Goal: Download file/media

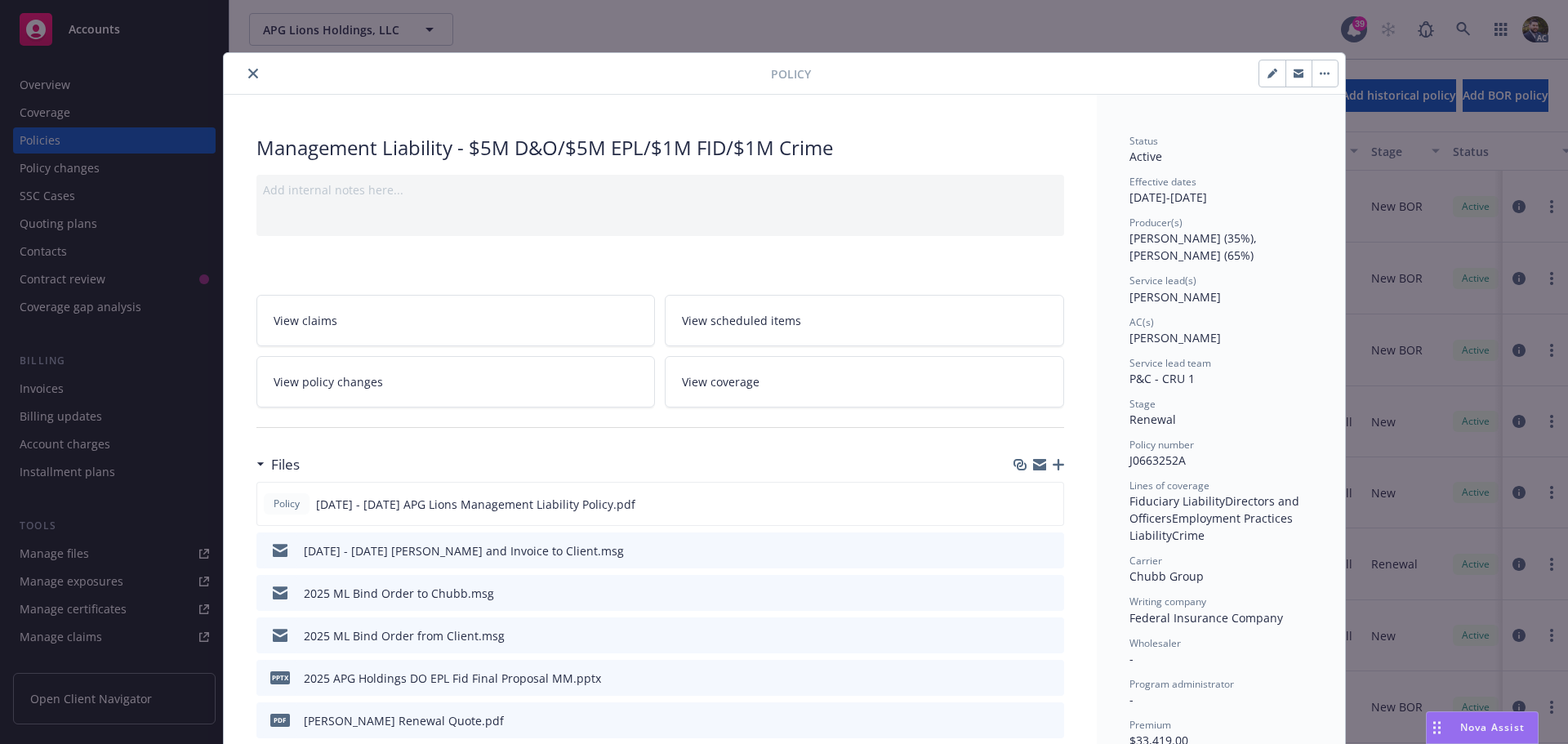
scroll to position [82, 0]
click at [249, 76] on icon "close" at bounding box center [253, 73] width 10 height 10
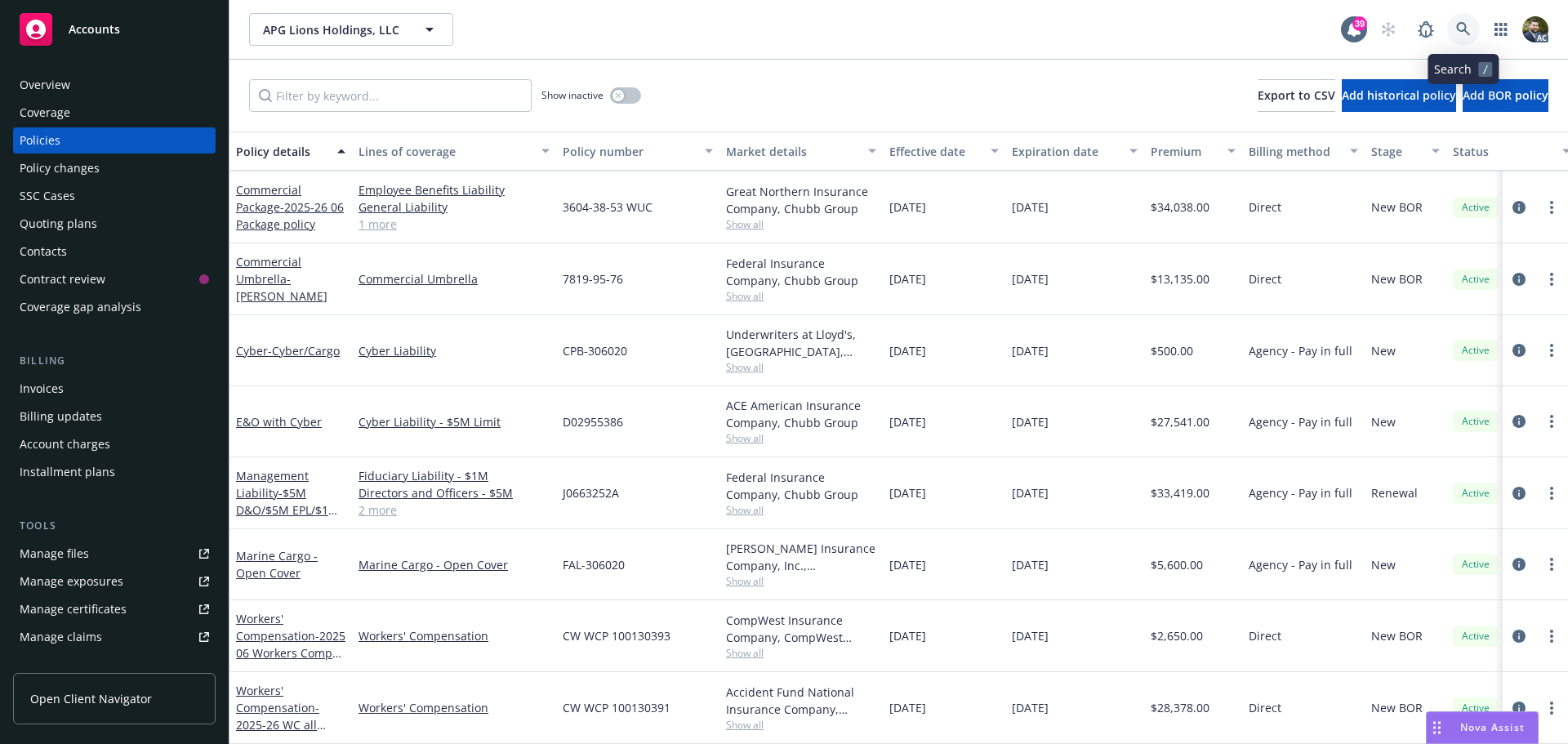
click at [1463, 27] on icon at bounding box center [1463, 29] width 15 height 15
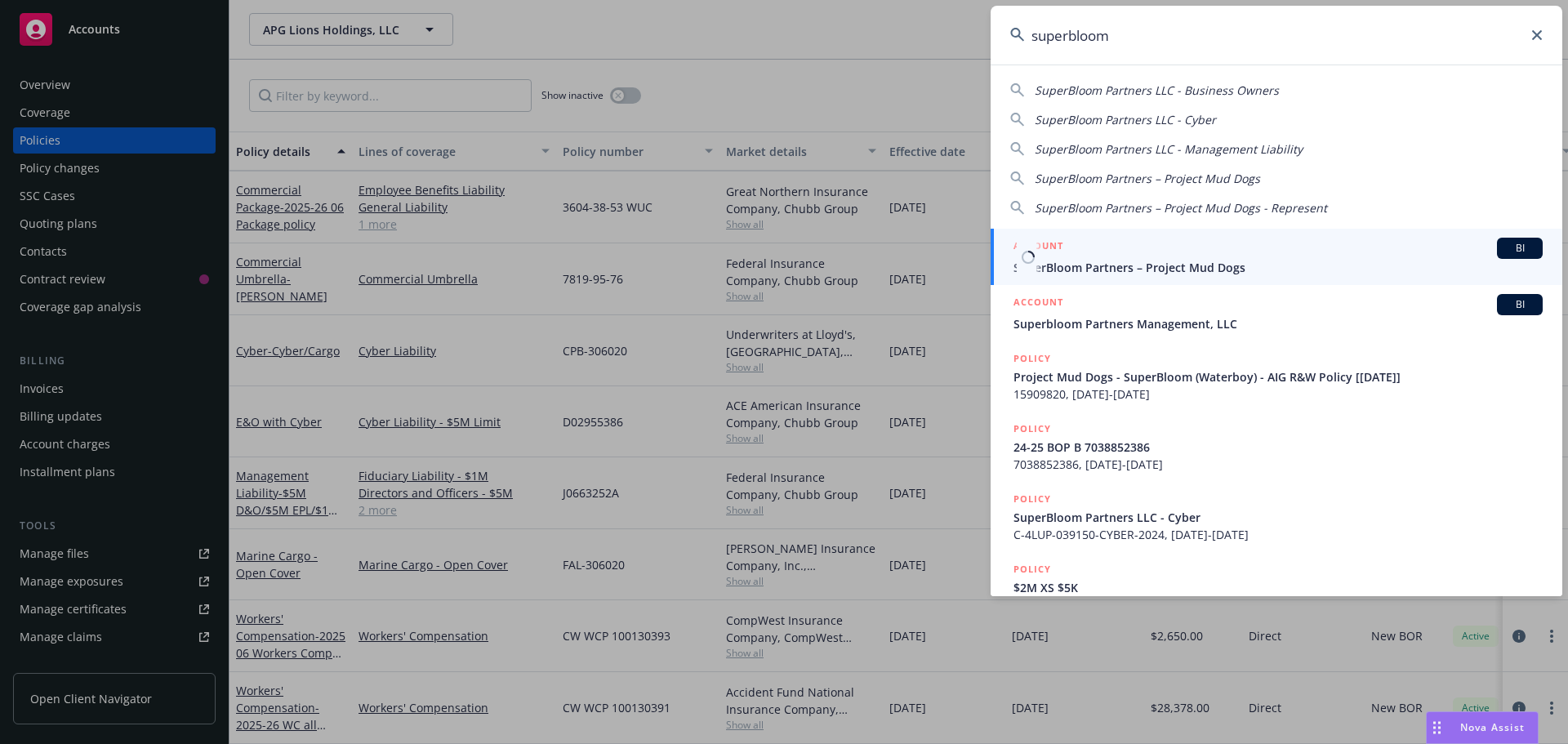
type input "superbloom"
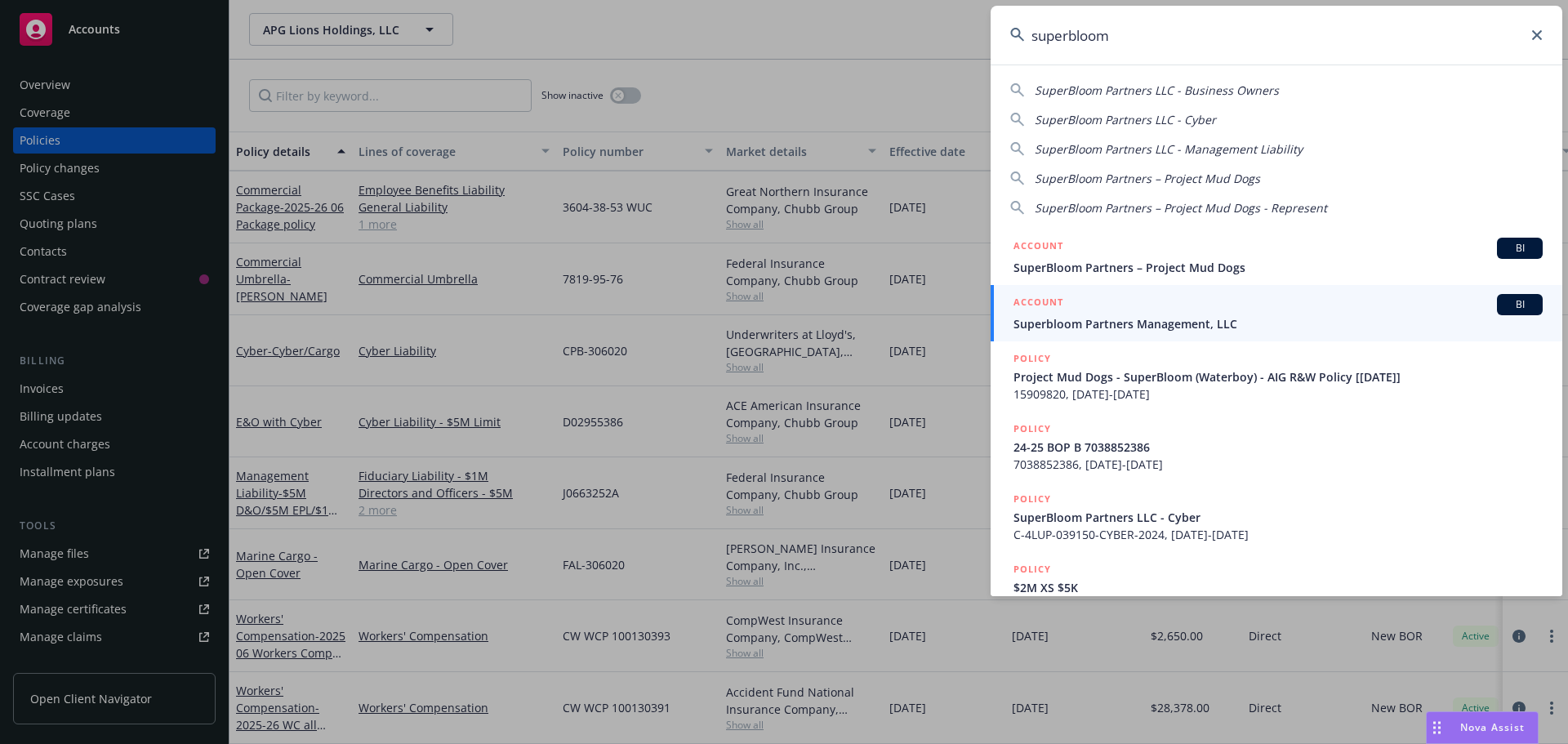
click at [1209, 315] on span "Superbloom Partners Management, LLC" at bounding box center [1278, 324] width 529 height 18
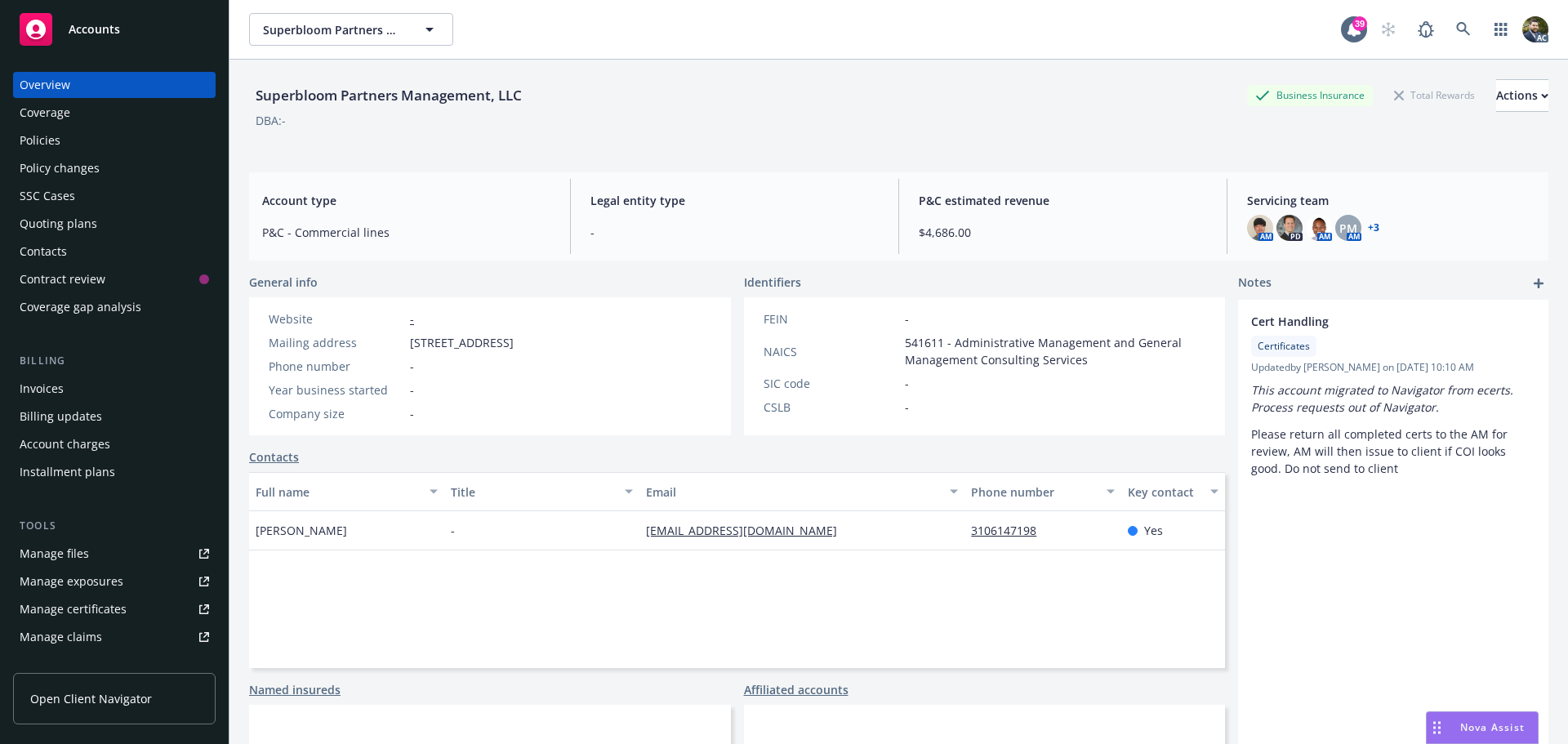
click at [1294, 227] on div "AM PD AM PM AM + 3" at bounding box center [1391, 228] width 288 height 26
click at [1284, 227] on img at bounding box center [1290, 228] width 26 height 26
click at [1308, 225] on img at bounding box center [1319, 228] width 26 height 26
click at [1340, 225] on span "PM" at bounding box center [1348, 228] width 18 height 18
click at [1368, 228] on link "+ 3" at bounding box center [1373, 228] width 11 height 10
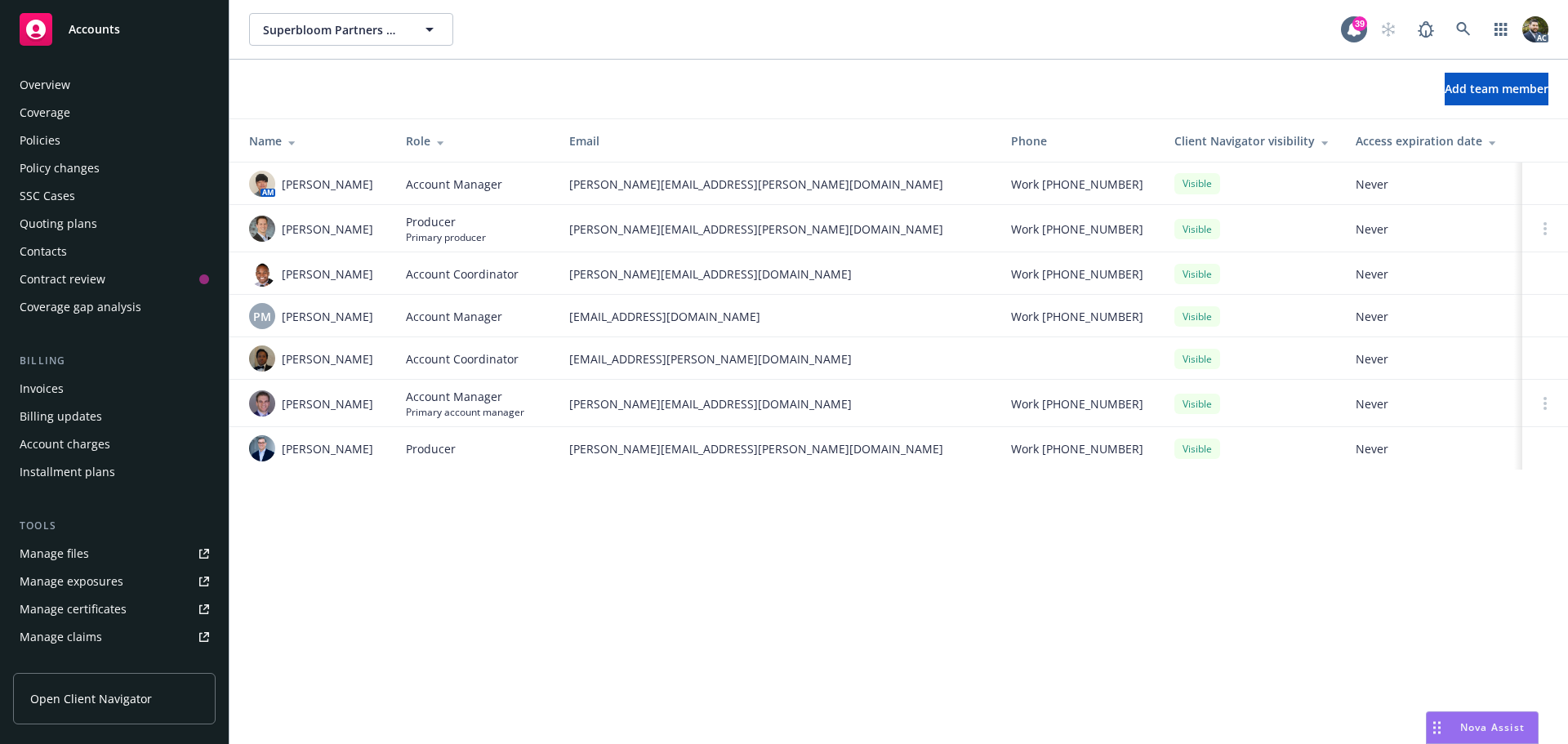
click at [68, 145] on div "Policies" at bounding box center [114, 141] width 190 height 26
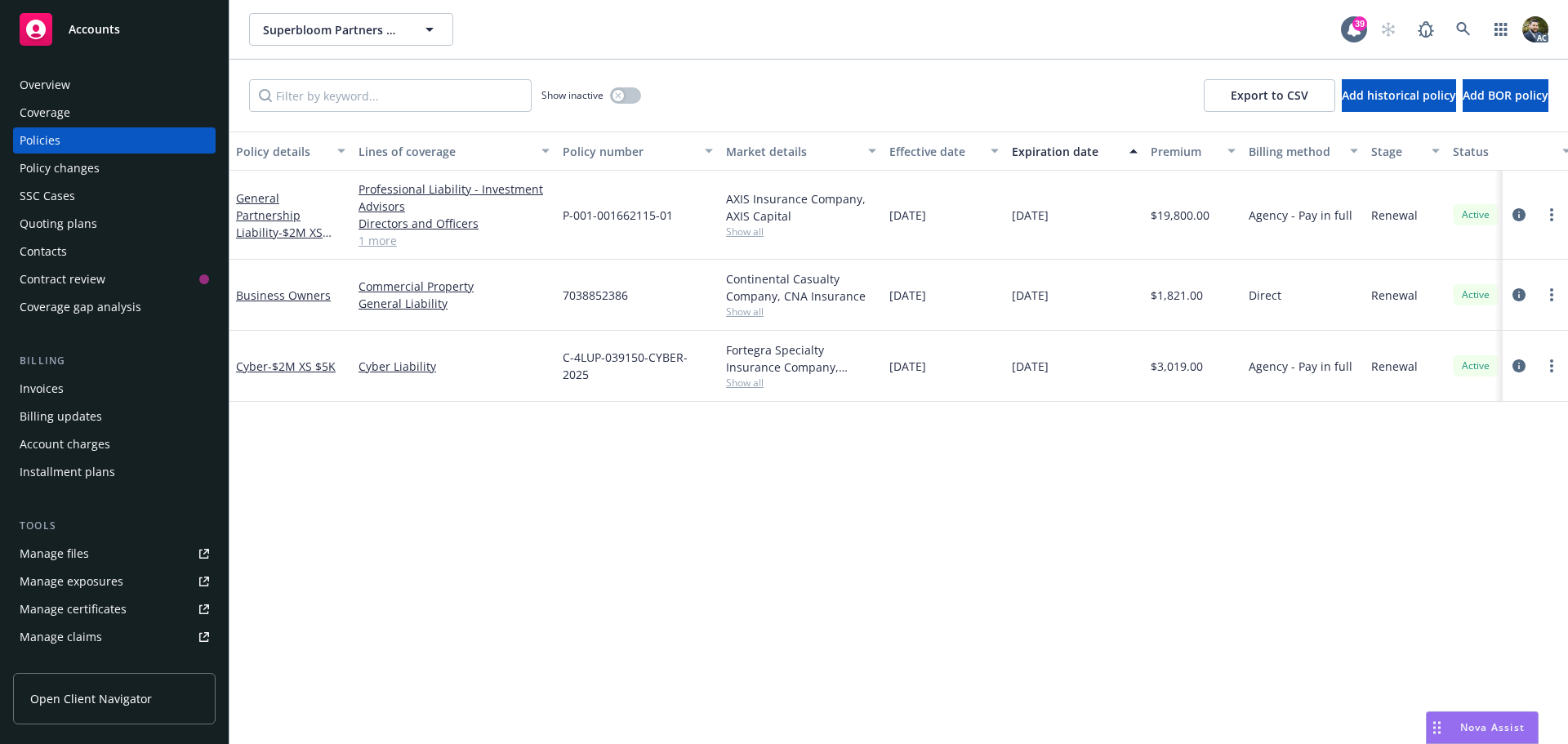
click at [373, 242] on link "1 more" at bounding box center [454, 241] width 191 height 18
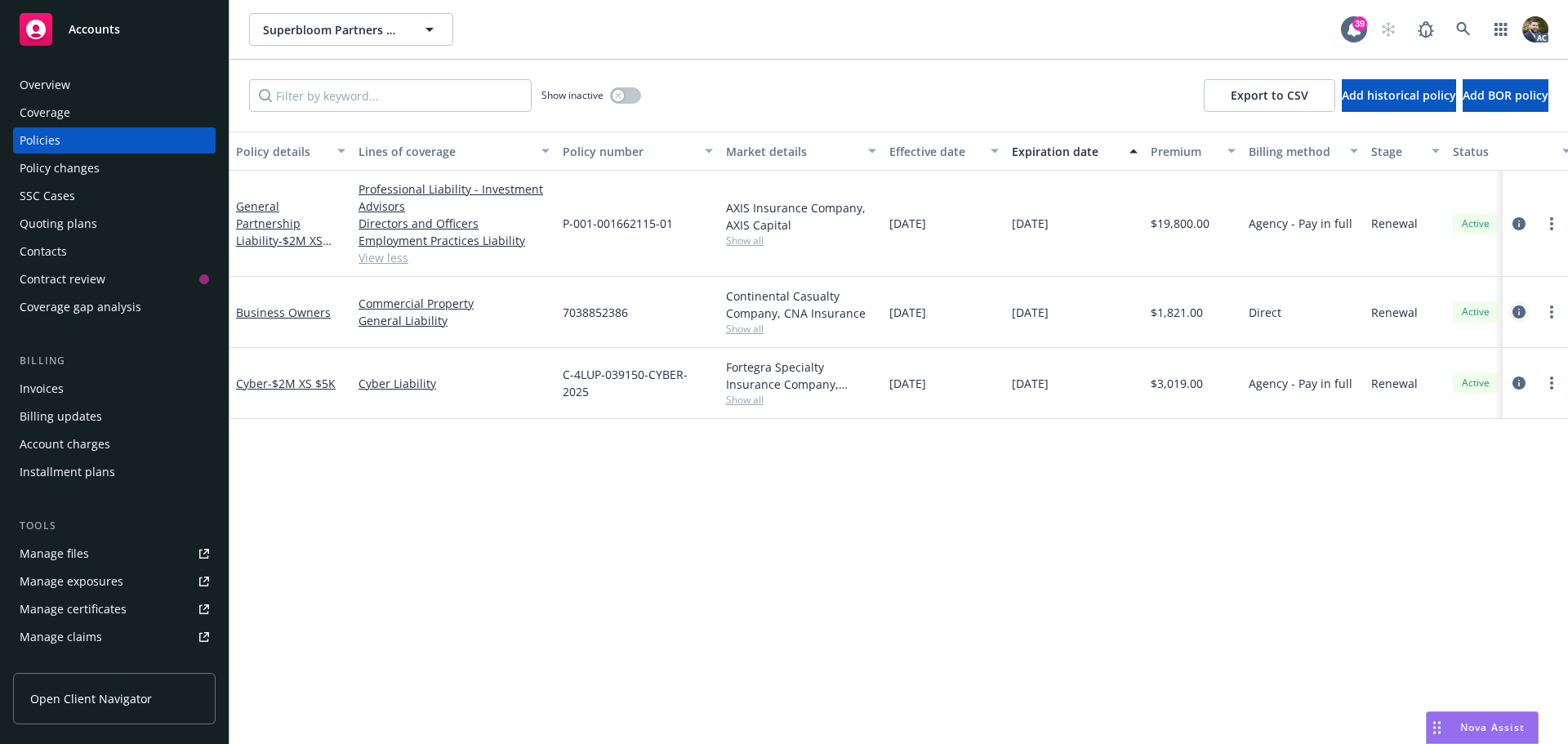
click at [1516, 310] on icon "circleInformation" at bounding box center [1519, 312] width 13 height 13
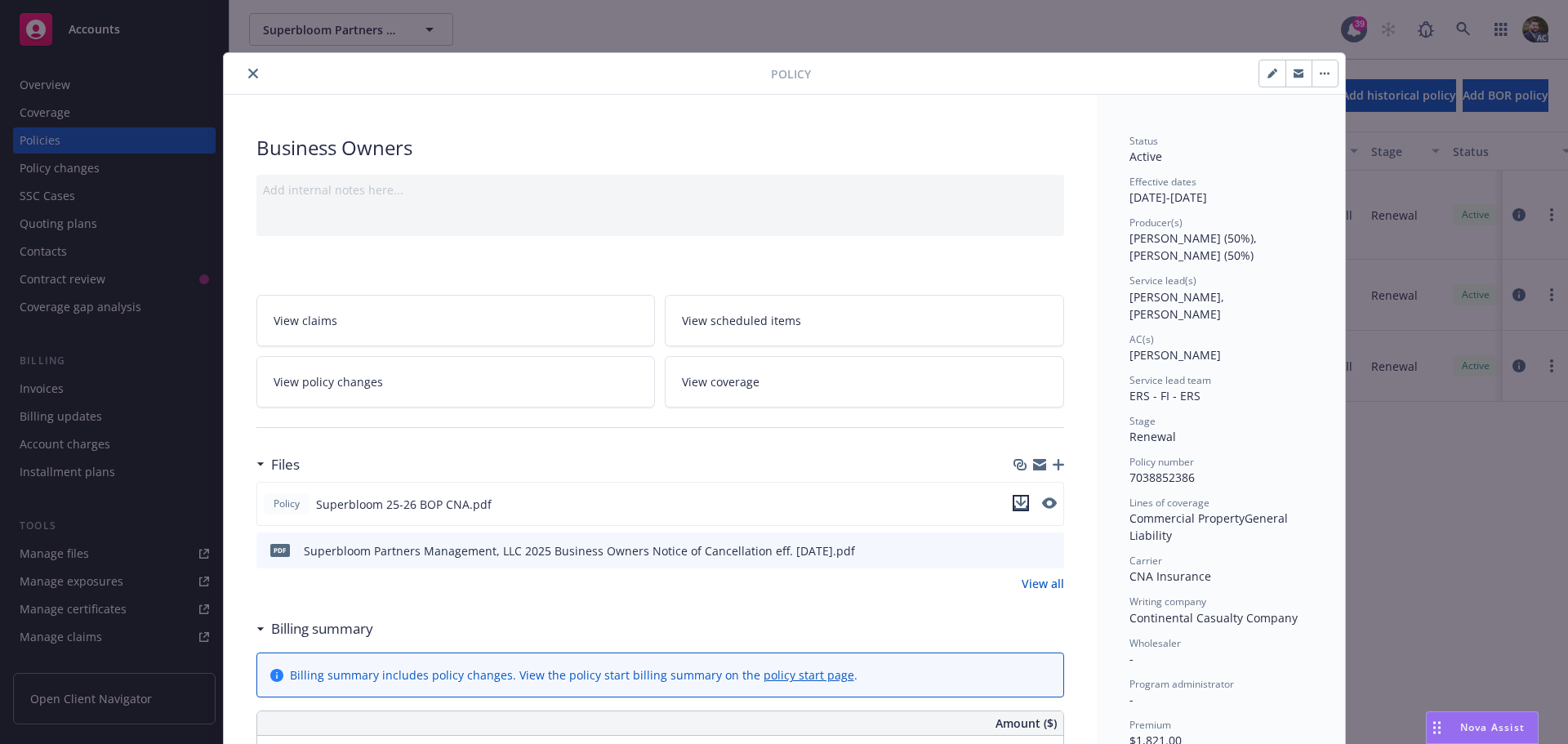
click at [1018, 500] on icon "download file" at bounding box center [1021, 502] width 13 height 13
